Goal: Task Accomplishment & Management: Use online tool/utility

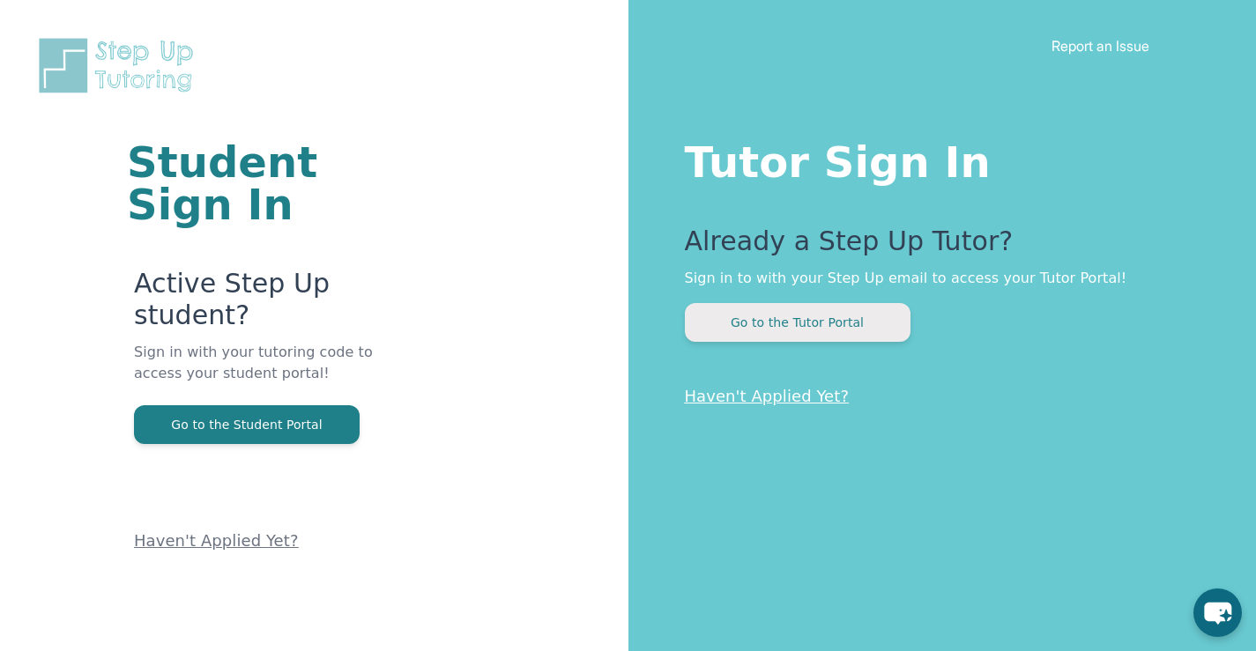
click at [838, 327] on button "Go to the Tutor Portal" at bounding box center [798, 322] width 226 height 39
